Goal: Find specific page/section: Find specific page/section

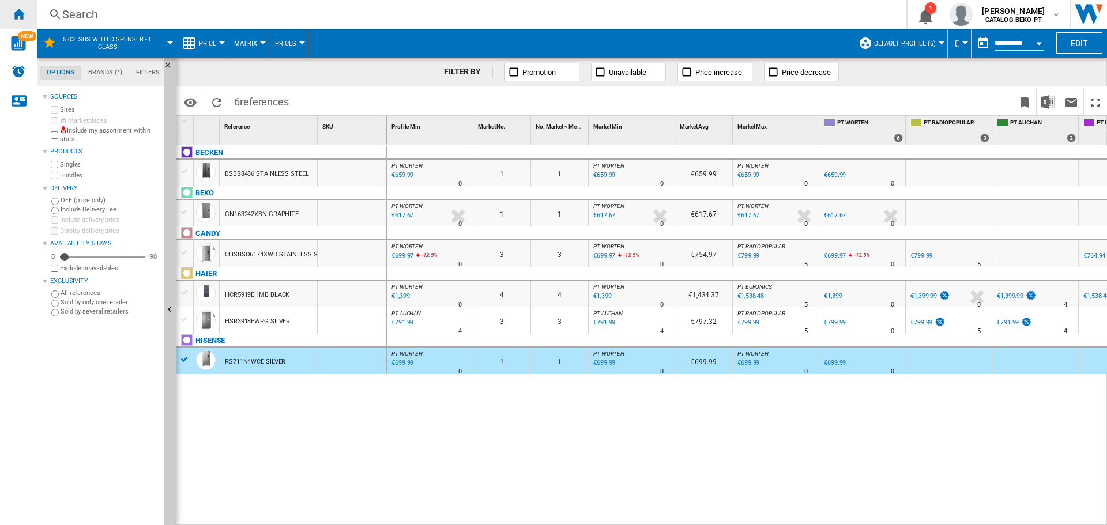
click at [17, 18] on ng-md-icon "Home" at bounding box center [19, 14] width 14 height 14
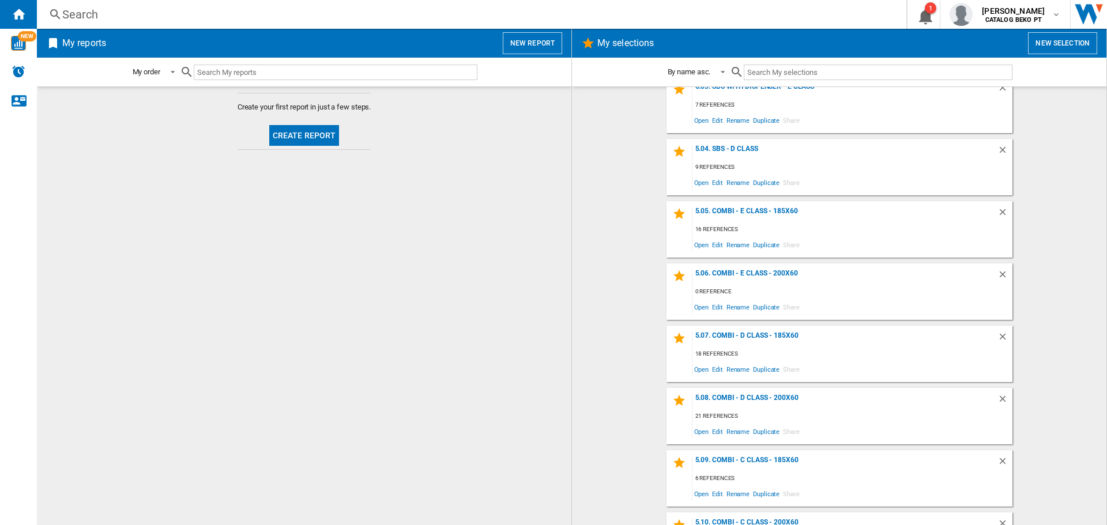
scroll to position [1133, 0]
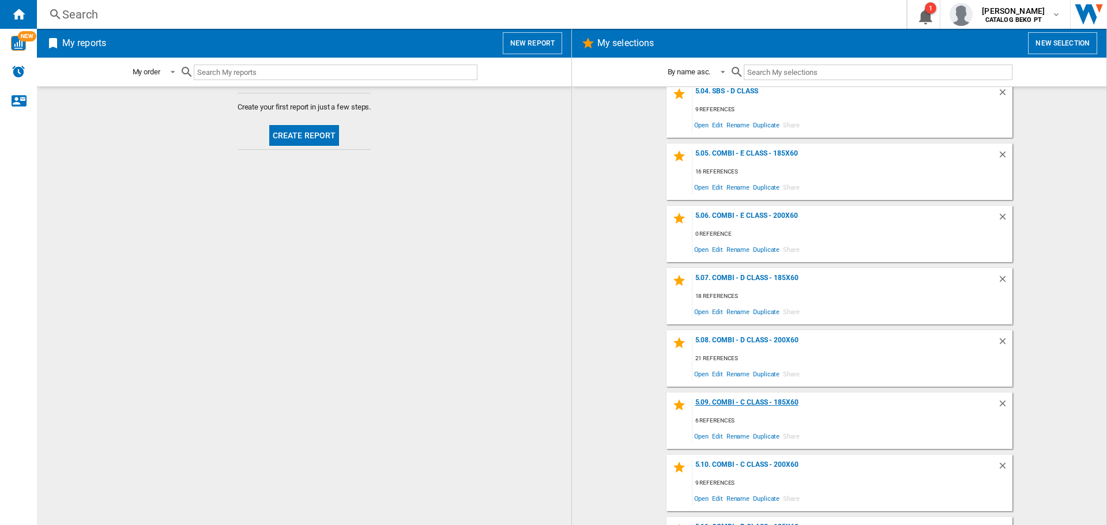
click at [759, 402] on div "5.09. Combi - C Class - 185x60" at bounding box center [845, 407] width 305 height 16
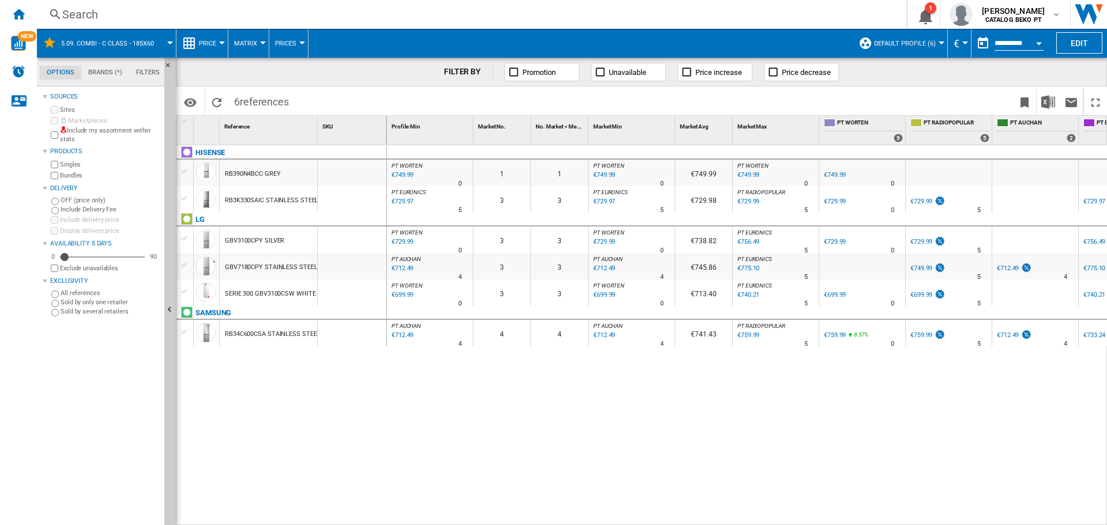
click at [183, 238] on div at bounding box center [185, 239] width 12 height 10
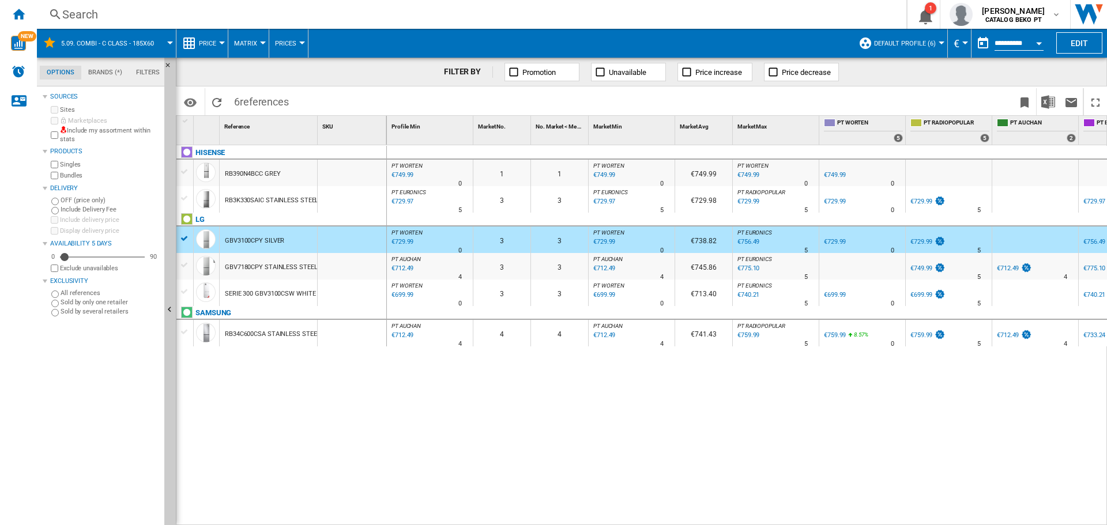
click at [183, 266] on div at bounding box center [185, 265] width 12 height 10
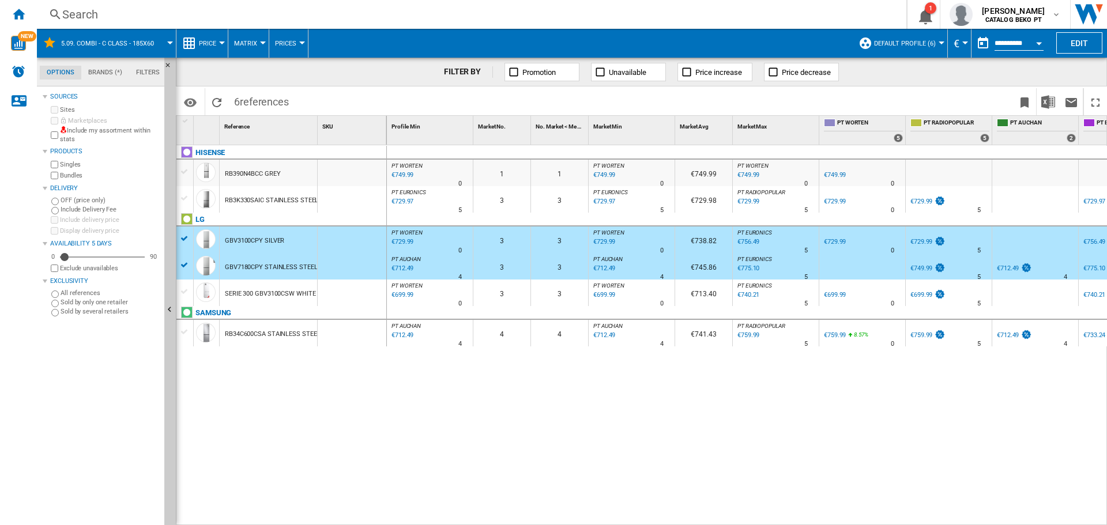
click at [187, 292] on div at bounding box center [185, 292] width 12 height 10
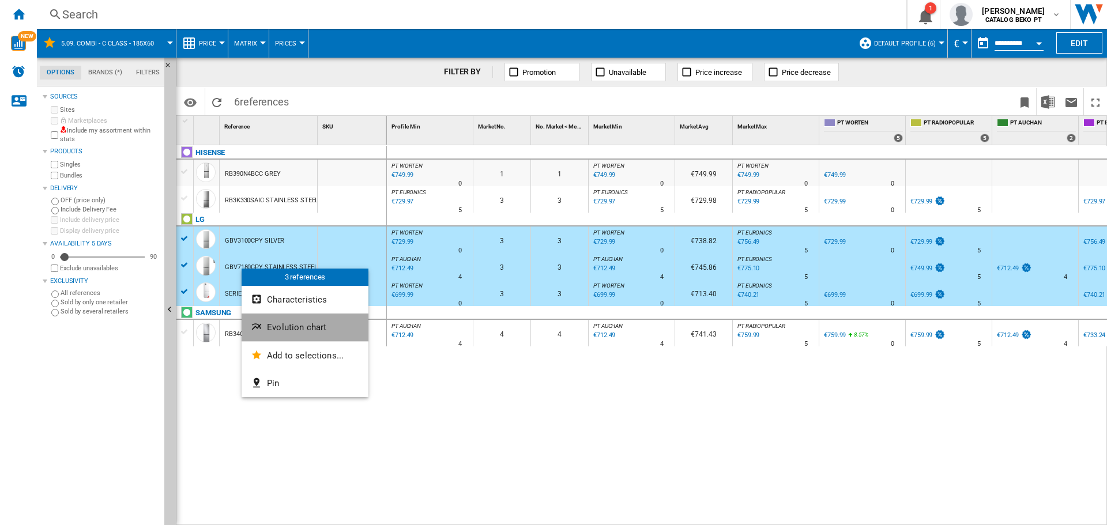
click at [283, 327] on span "Evolution chart" at bounding box center [296, 327] width 59 height 10
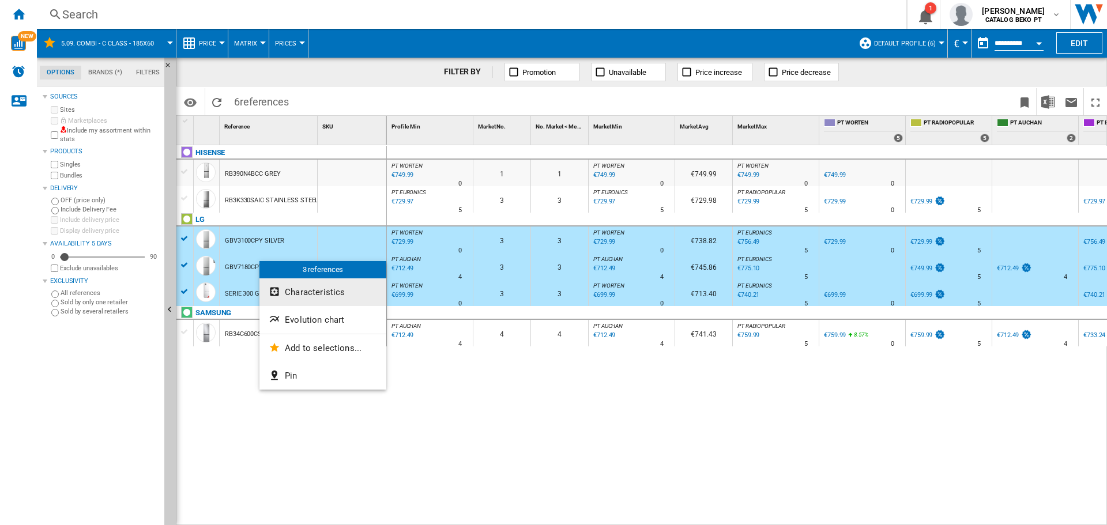
click at [313, 290] on span "Characteristics" at bounding box center [315, 292] width 60 height 10
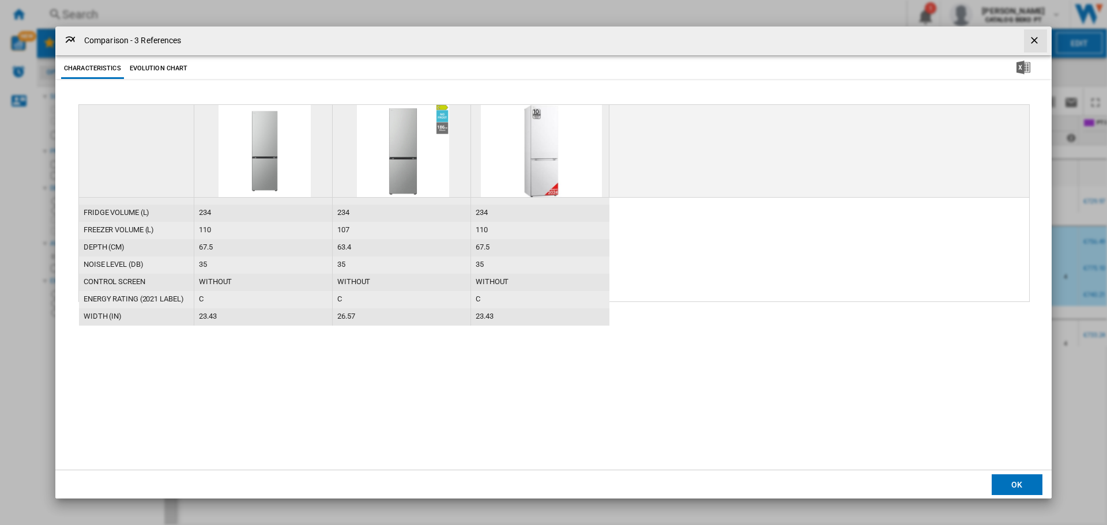
scroll to position [22, 0]
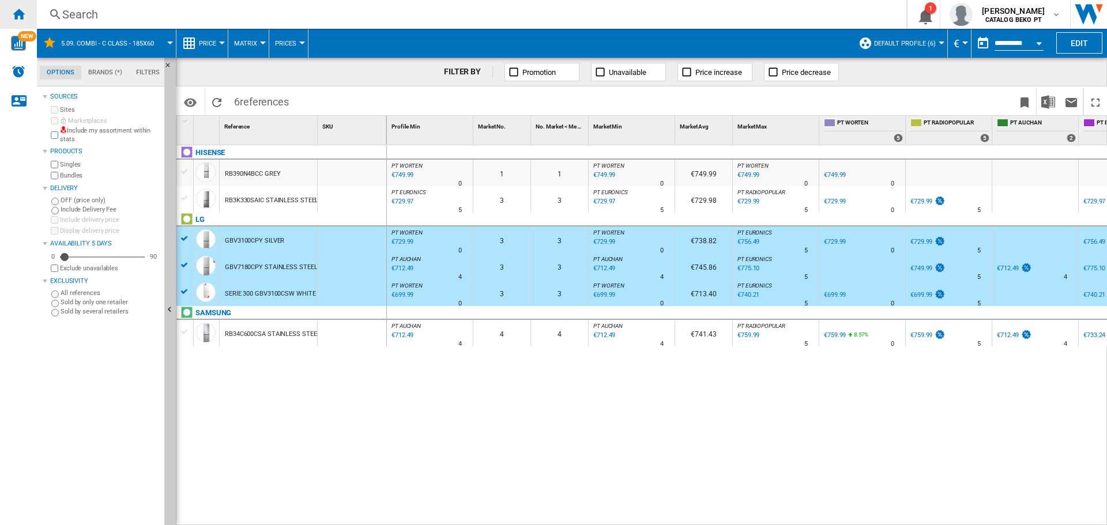
click at [27, 15] on div "Home" at bounding box center [18, 14] width 37 height 29
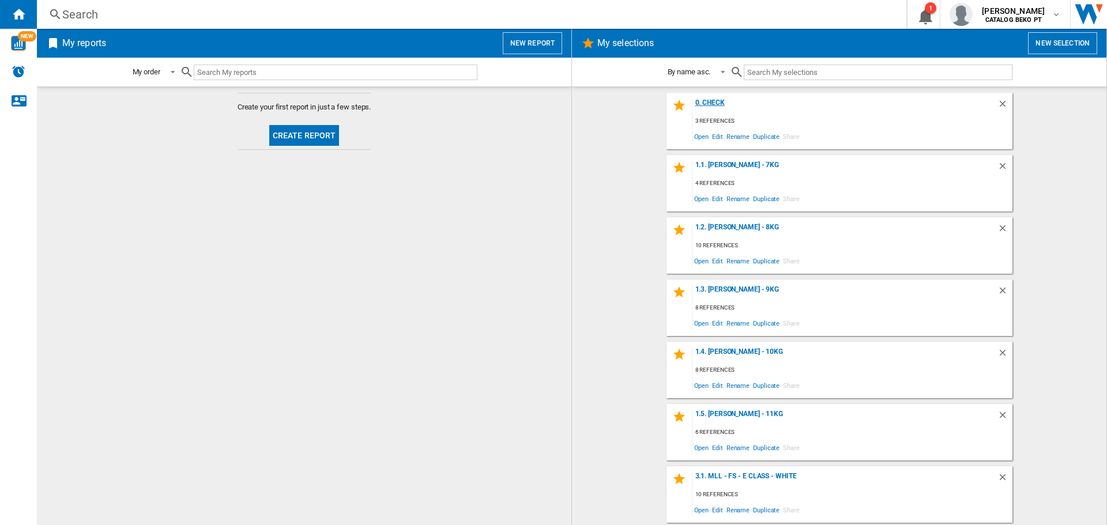
click at [717, 102] on div "0. Check" at bounding box center [845, 107] width 305 height 16
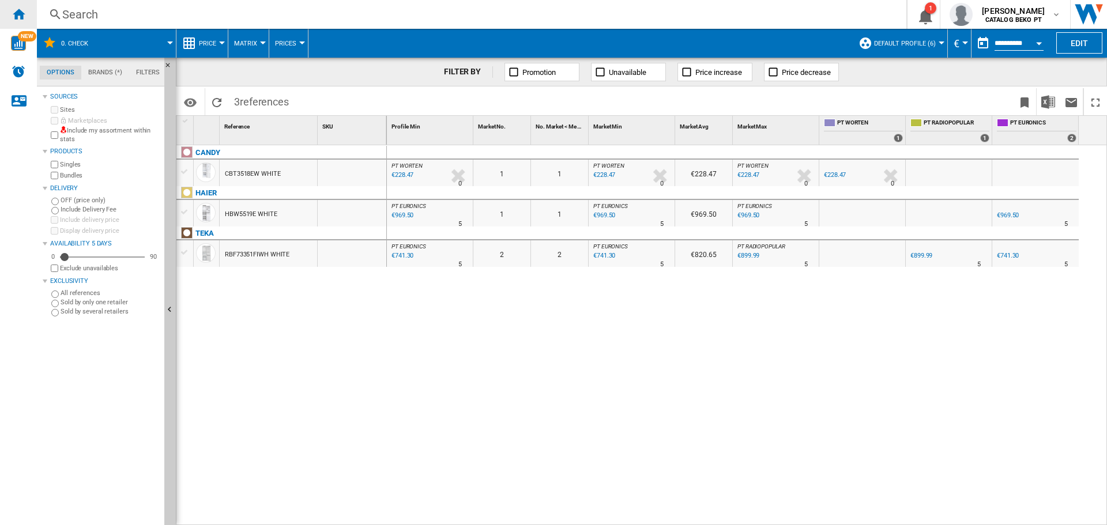
click at [18, 15] on ng-md-icon "Home" at bounding box center [19, 14] width 14 height 14
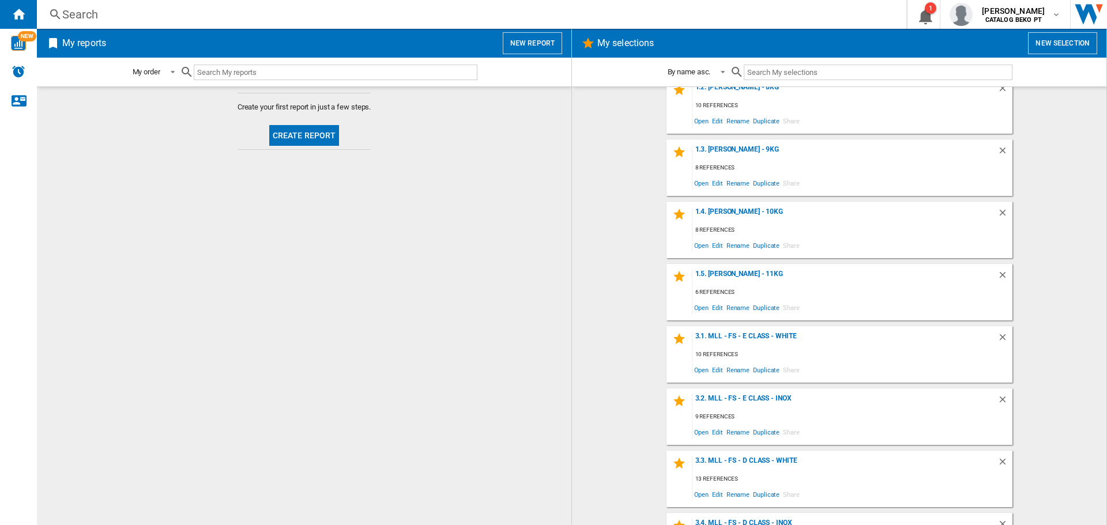
scroll to position [173, 0]
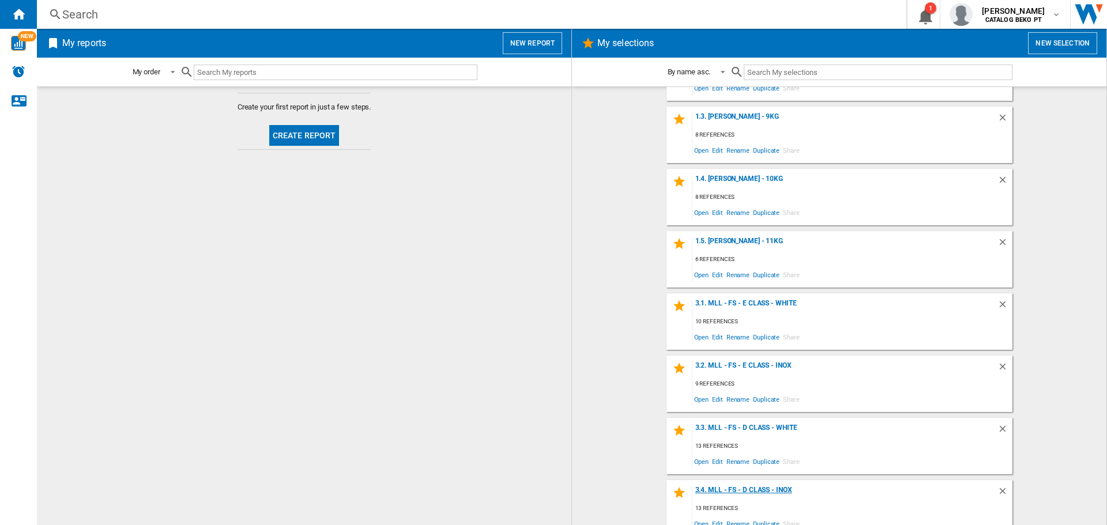
click at [764, 490] on div "3.4. MLL - FS - D Class - Inox" at bounding box center [845, 494] width 305 height 16
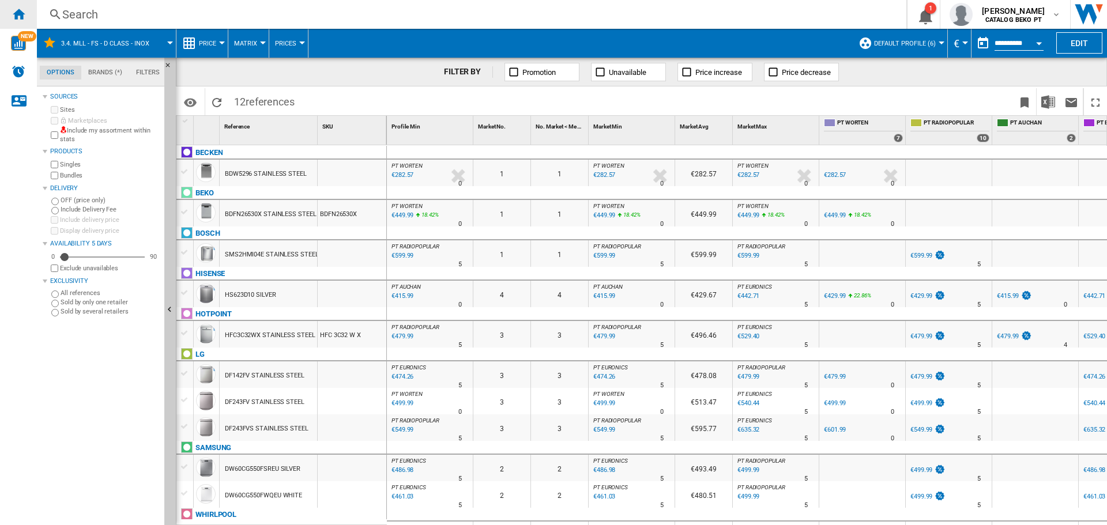
click at [19, 20] on ng-md-icon "Home" at bounding box center [19, 14] width 14 height 14
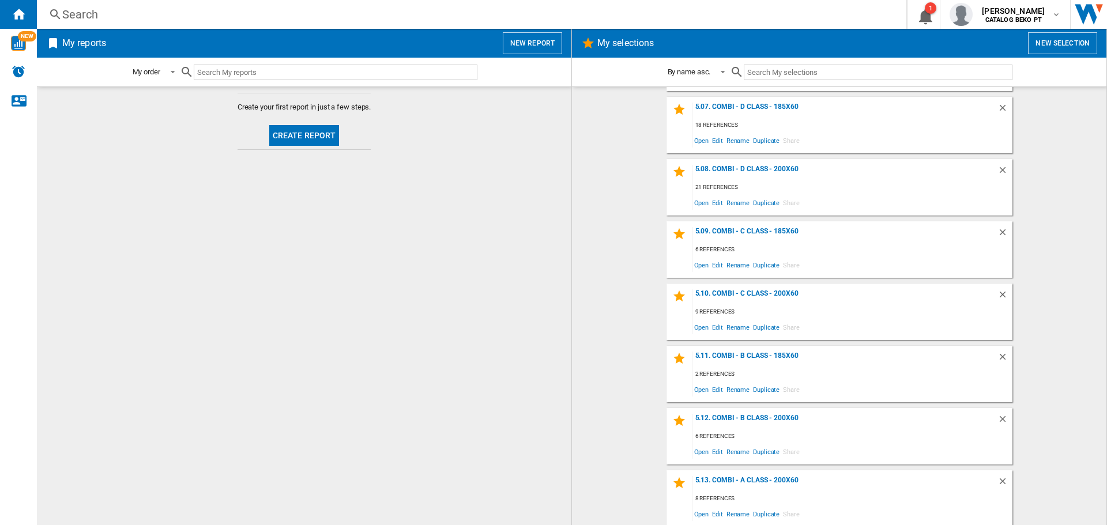
scroll to position [1306, 0]
